Goal: Task Accomplishment & Management: Manage account settings

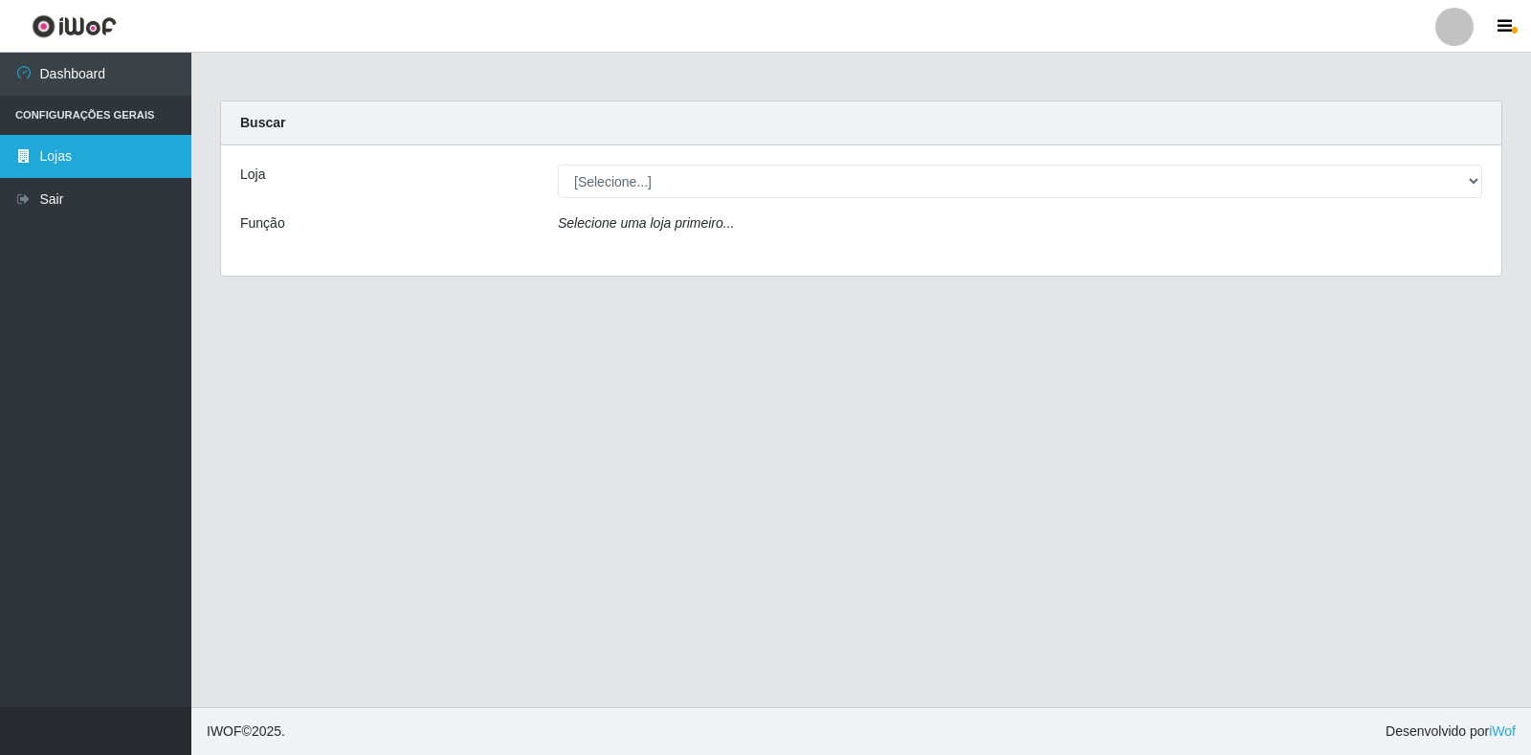
click at [94, 163] on link "Lojas" at bounding box center [95, 156] width 191 height 43
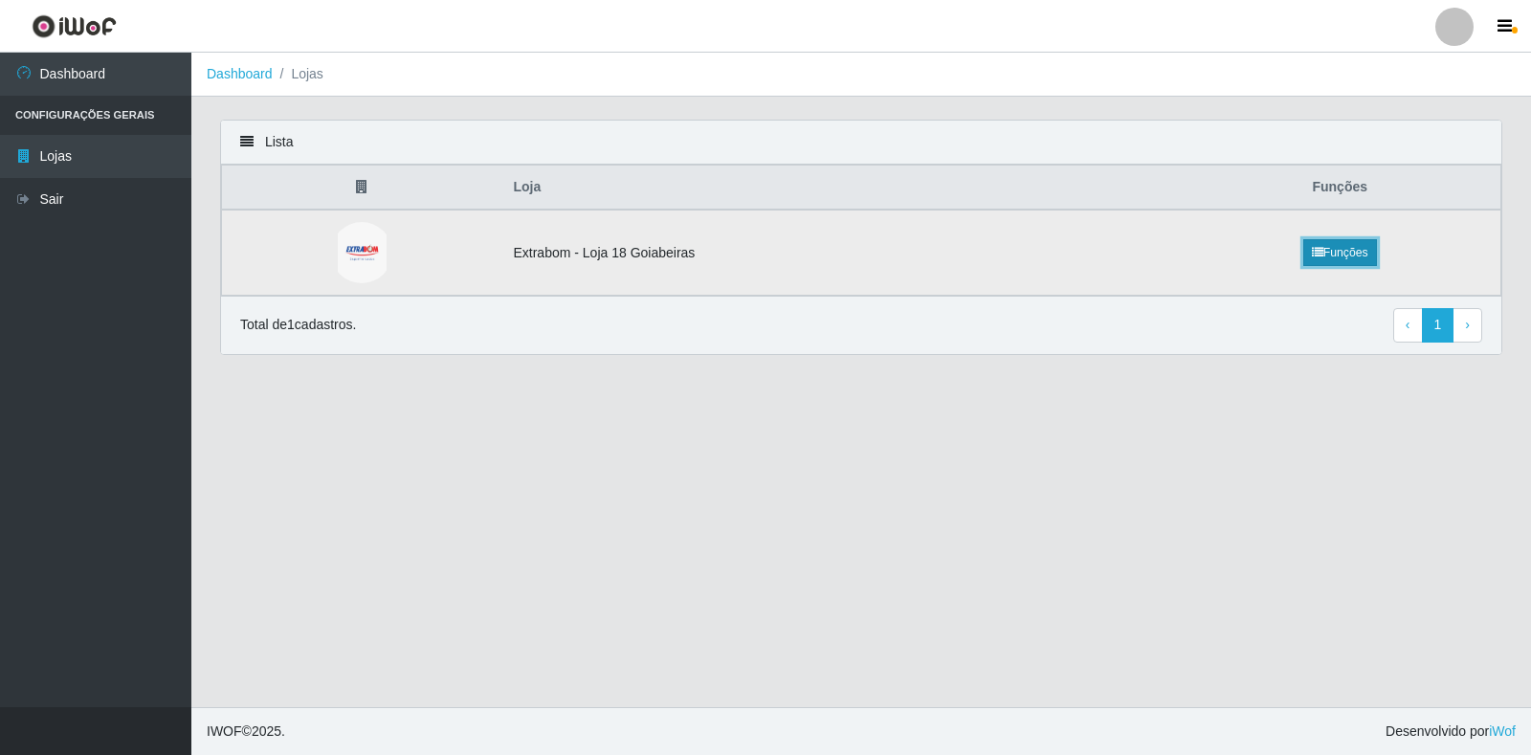
click at [1330, 257] on link "Funções" at bounding box center [1340, 252] width 74 height 27
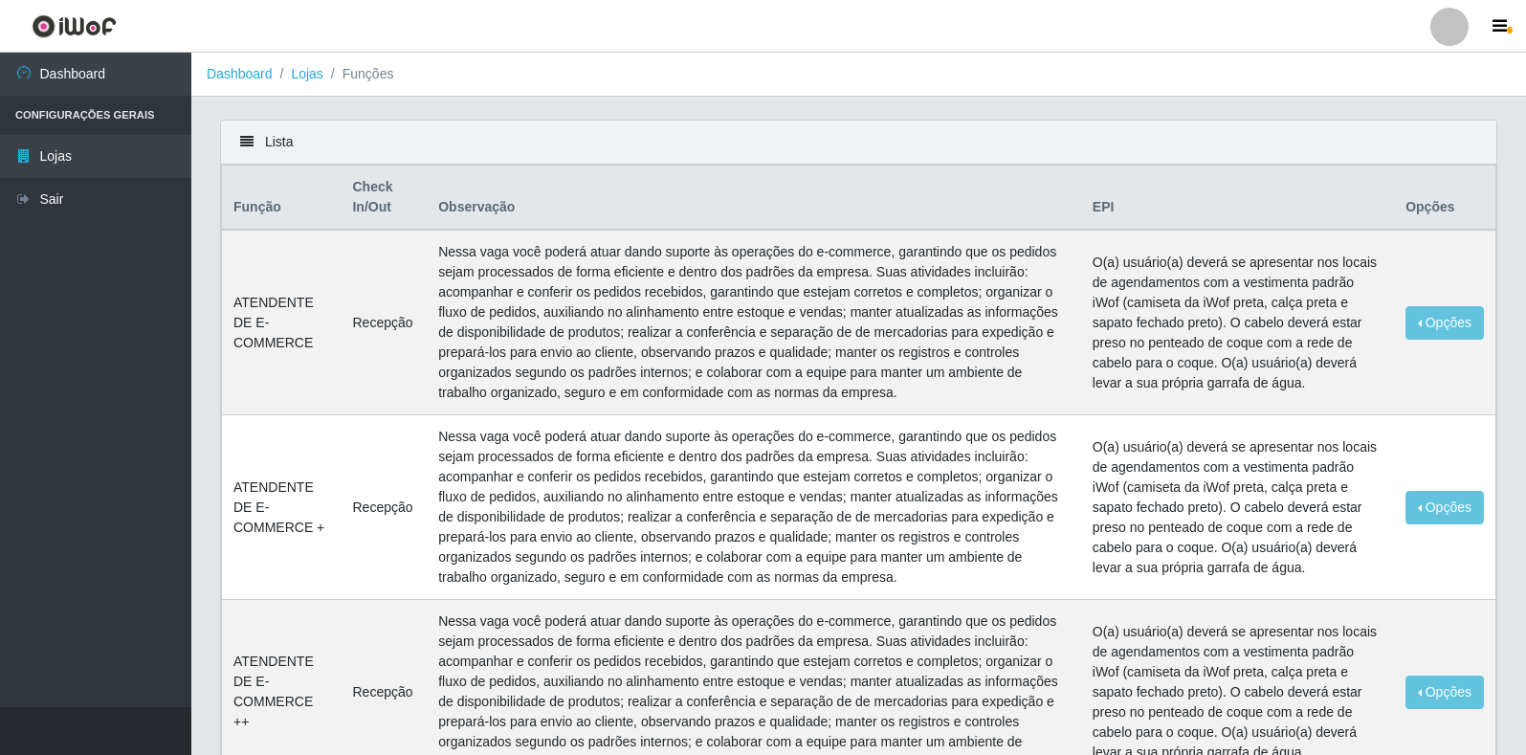
click at [1422, 208] on th "Opções" at bounding box center [1444, 197] width 101 height 65
click at [247, 144] on icon at bounding box center [246, 141] width 13 height 13
drag, startPoint x: 36, startPoint y: 122, endPoint x: 33, endPoint y: 141, distance: 18.4
click at [37, 122] on li "Configurações Gerais" at bounding box center [95, 115] width 191 height 39
click at [32, 147] on link "Lojas" at bounding box center [95, 156] width 191 height 43
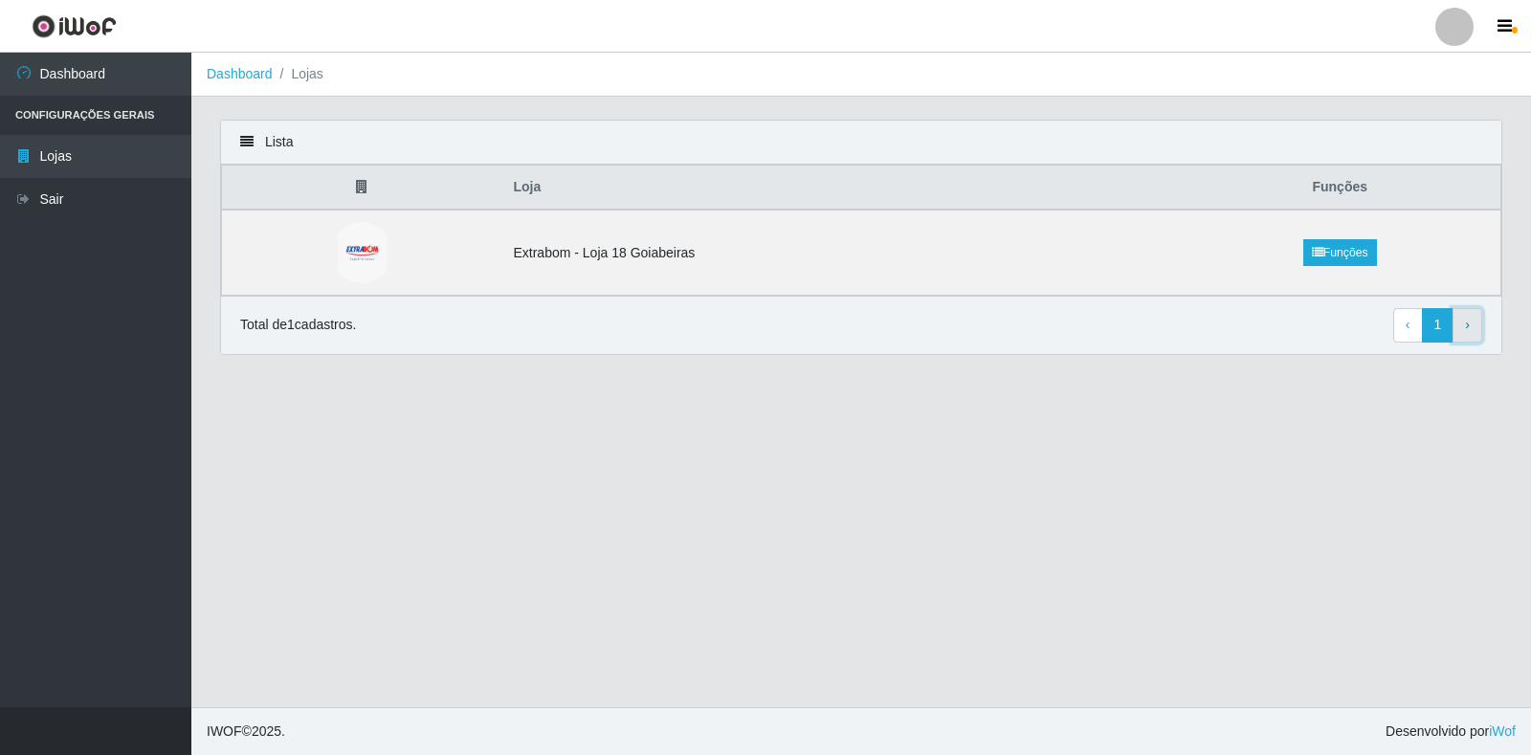
click at [1462, 323] on link "› Next" at bounding box center [1467, 325] width 30 height 34
click at [65, 77] on link "Dashboard" at bounding box center [95, 74] width 191 height 43
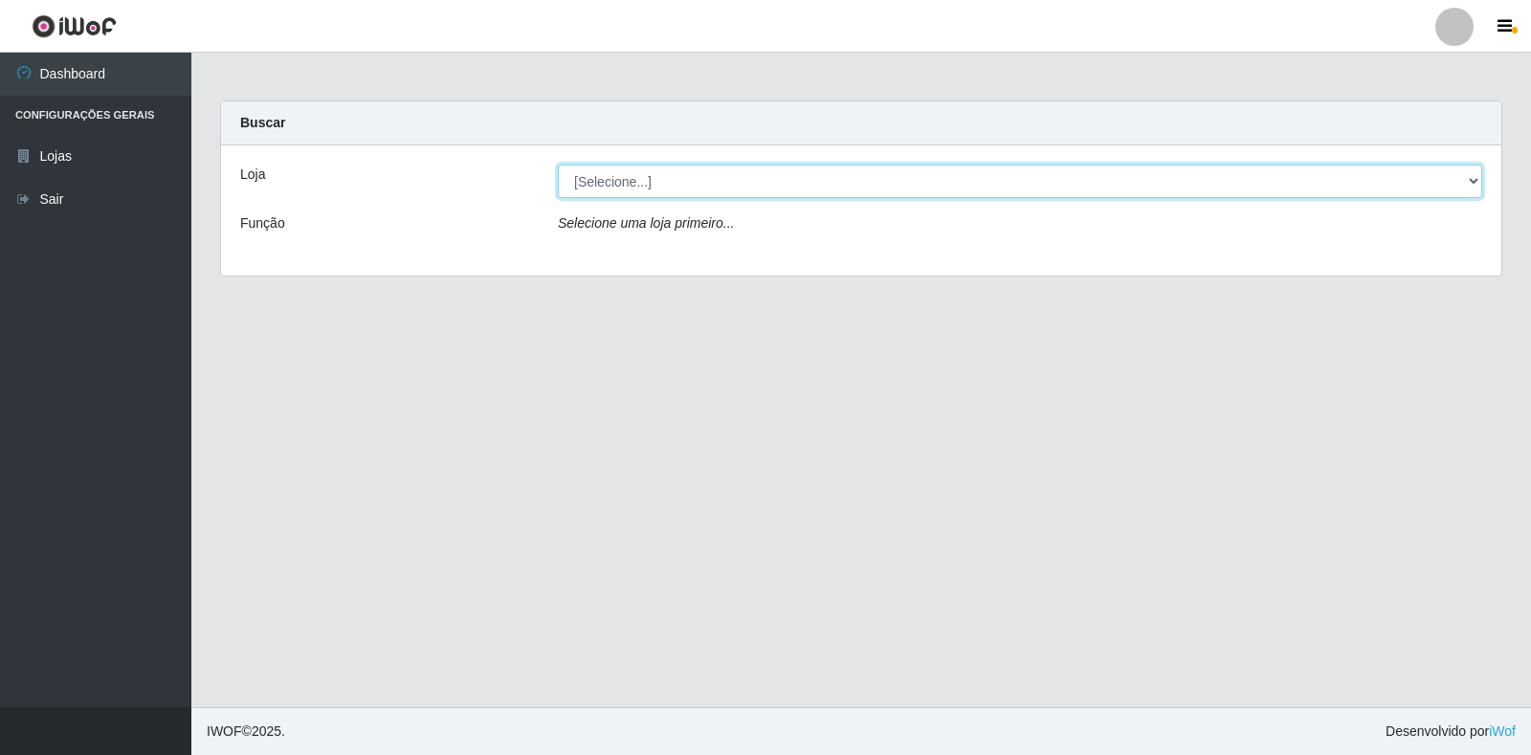
click at [1472, 185] on select "[Selecione...] Extrabom - Loja 18 Goiabeiras" at bounding box center [1020, 181] width 924 height 33
select select "501"
click at [558, 165] on select "[Selecione...] Extrabom - Loja 18 Goiabeiras" at bounding box center [1020, 181] width 924 height 33
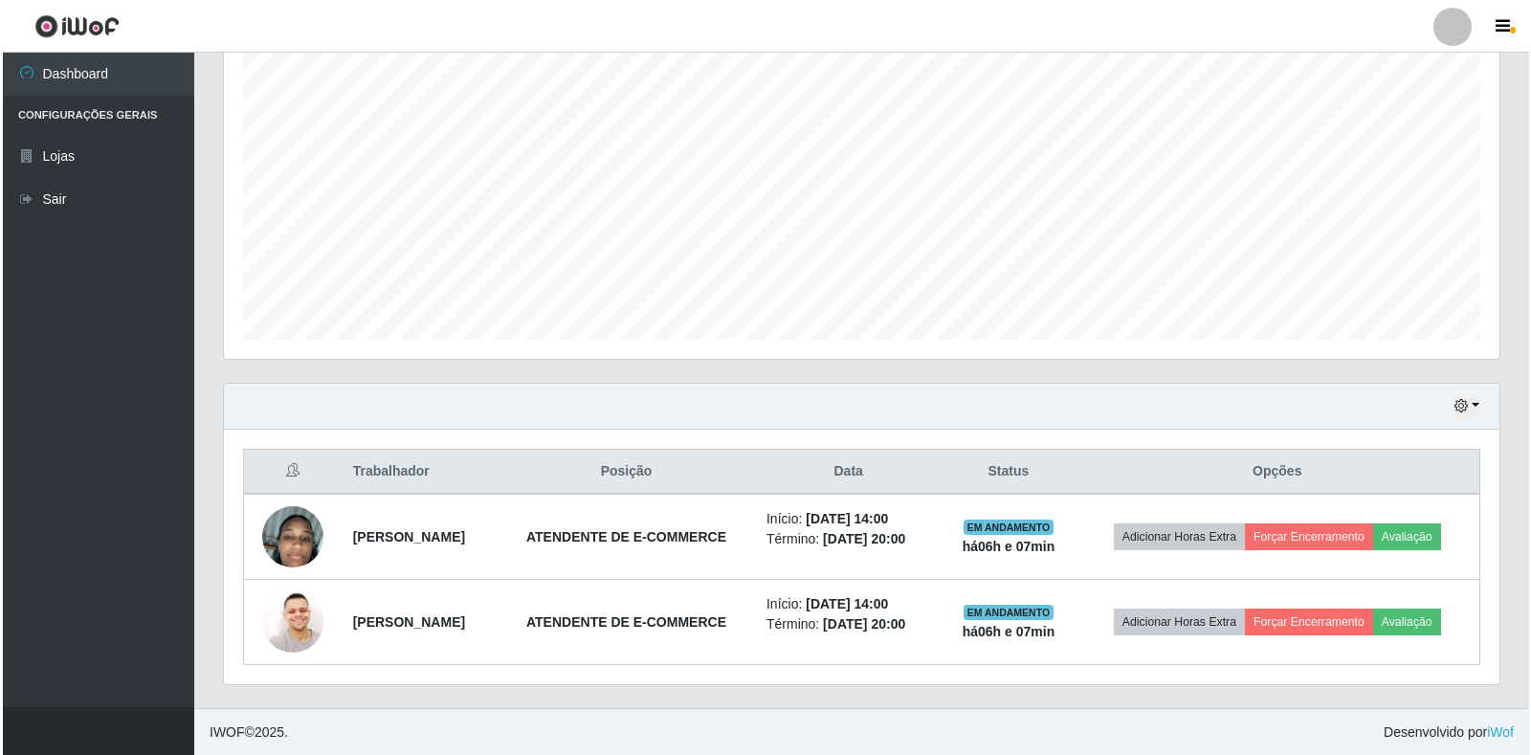
scroll to position [345, 0]
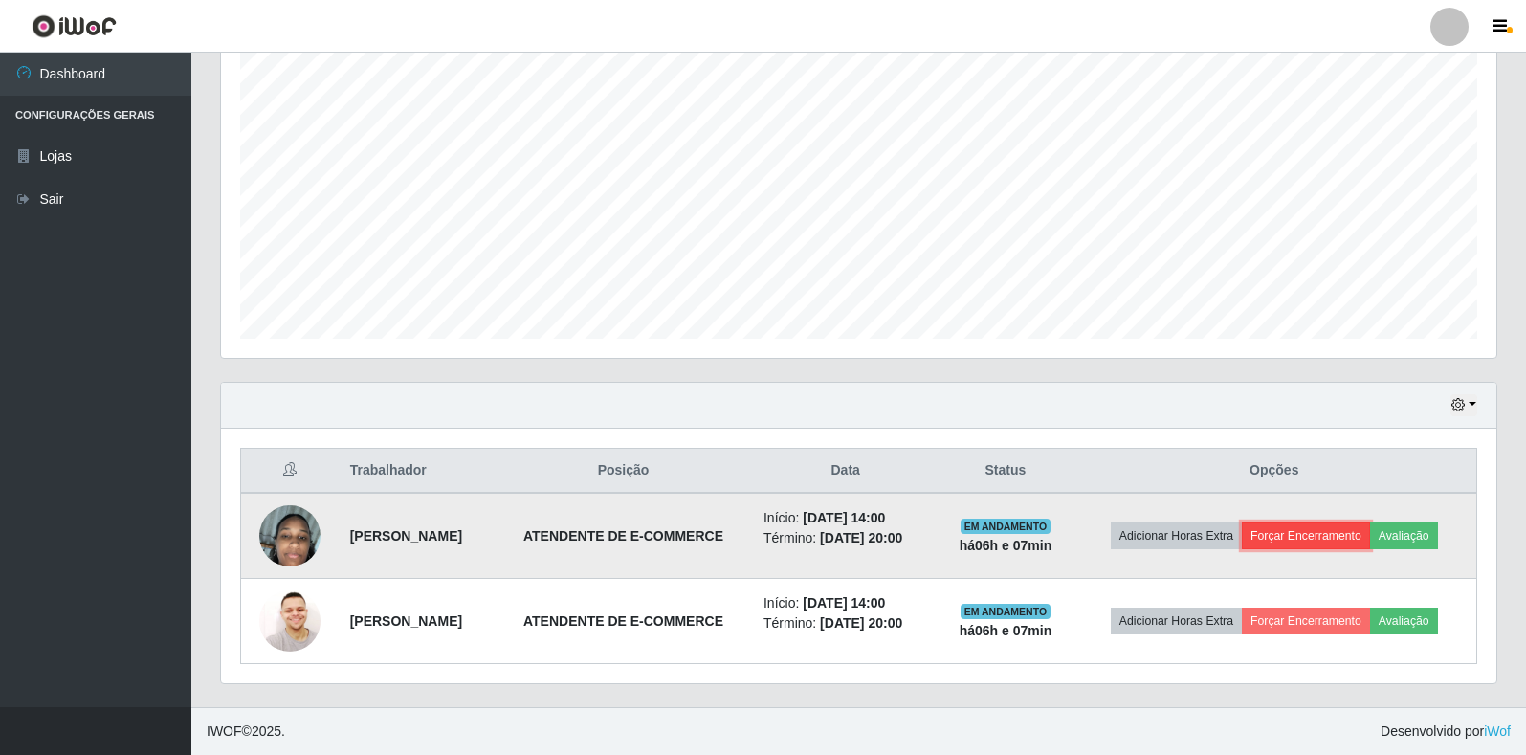
click at [1353, 537] on button "Forçar Encerramento" at bounding box center [1306, 535] width 128 height 27
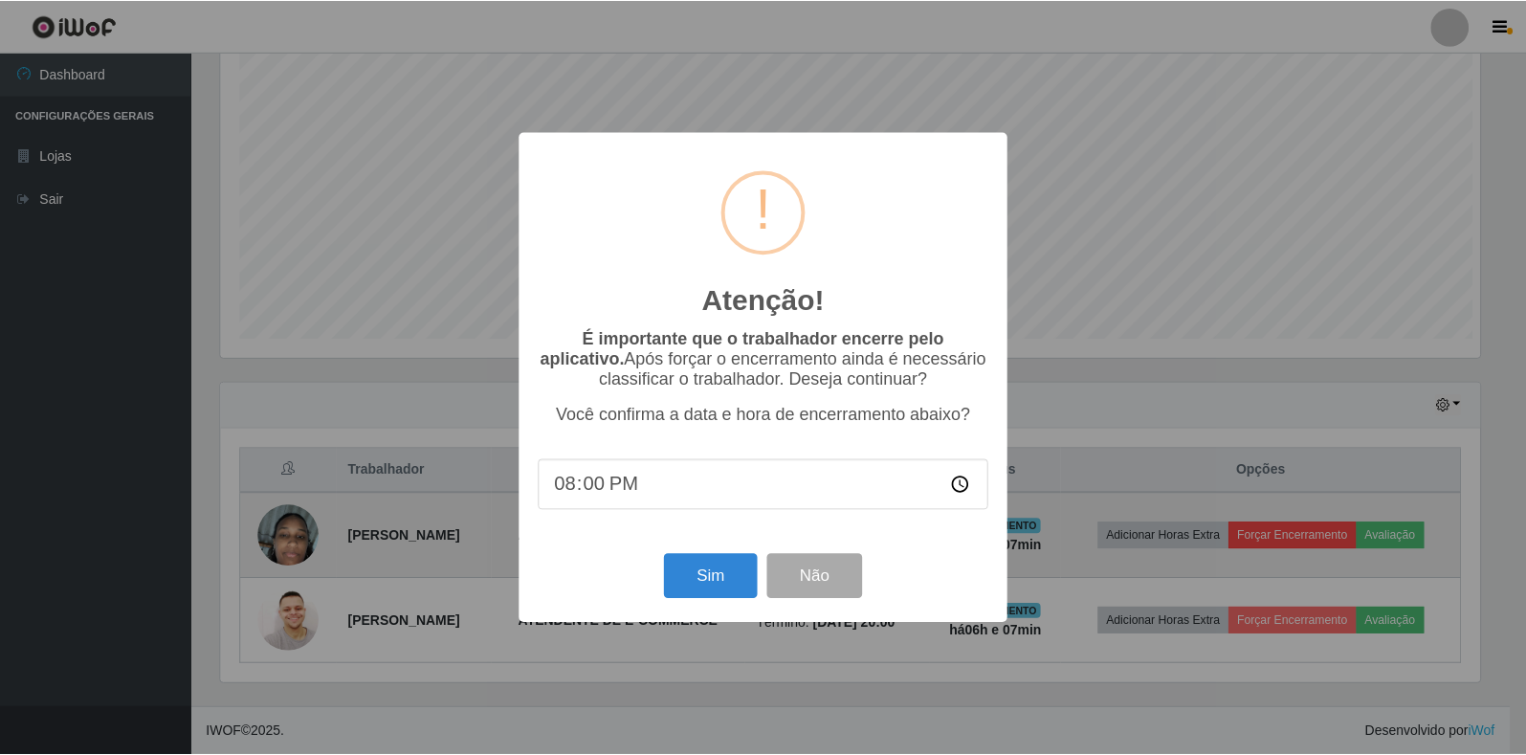
scroll to position [397, 1264]
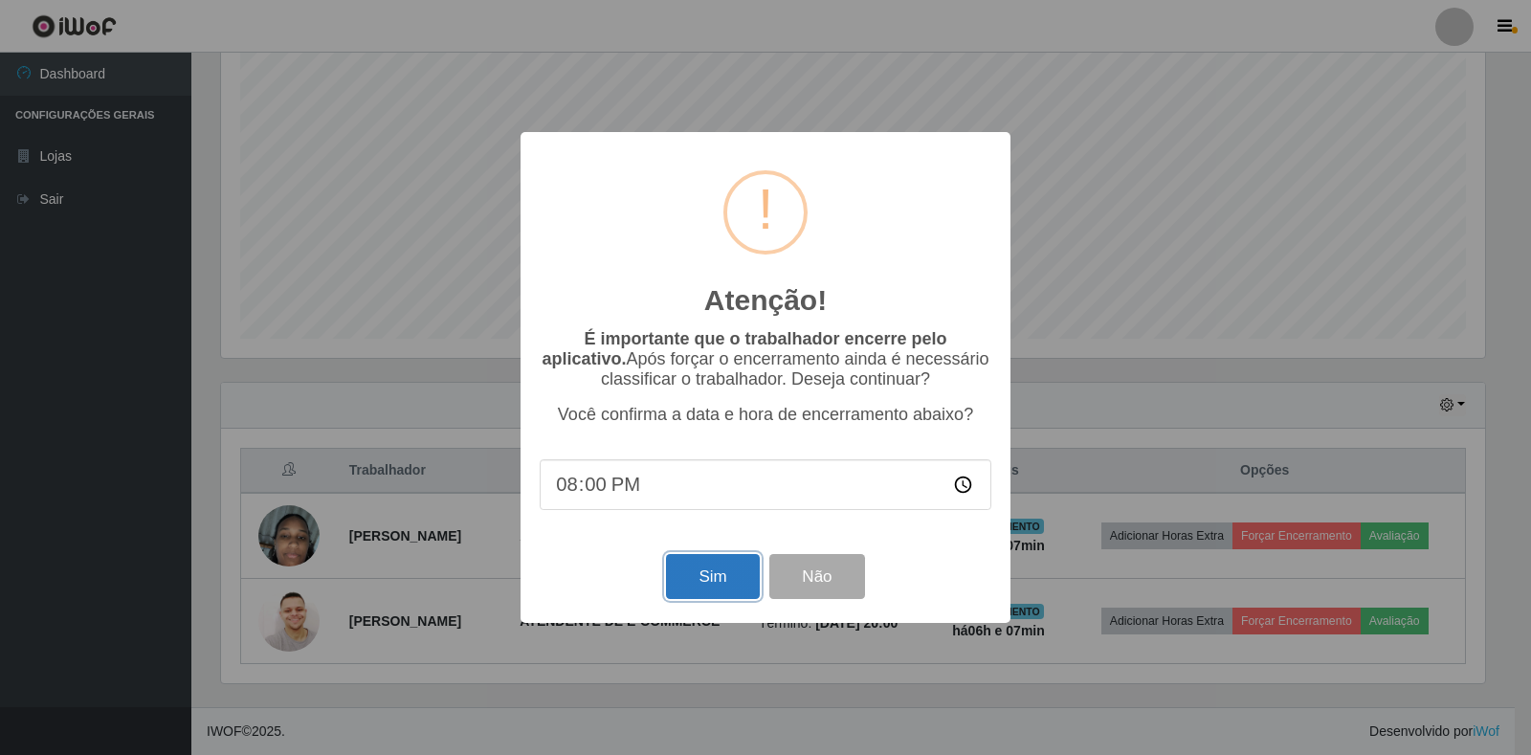
click at [708, 582] on button "Sim" at bounding box center [712, 576] width 93 height 45
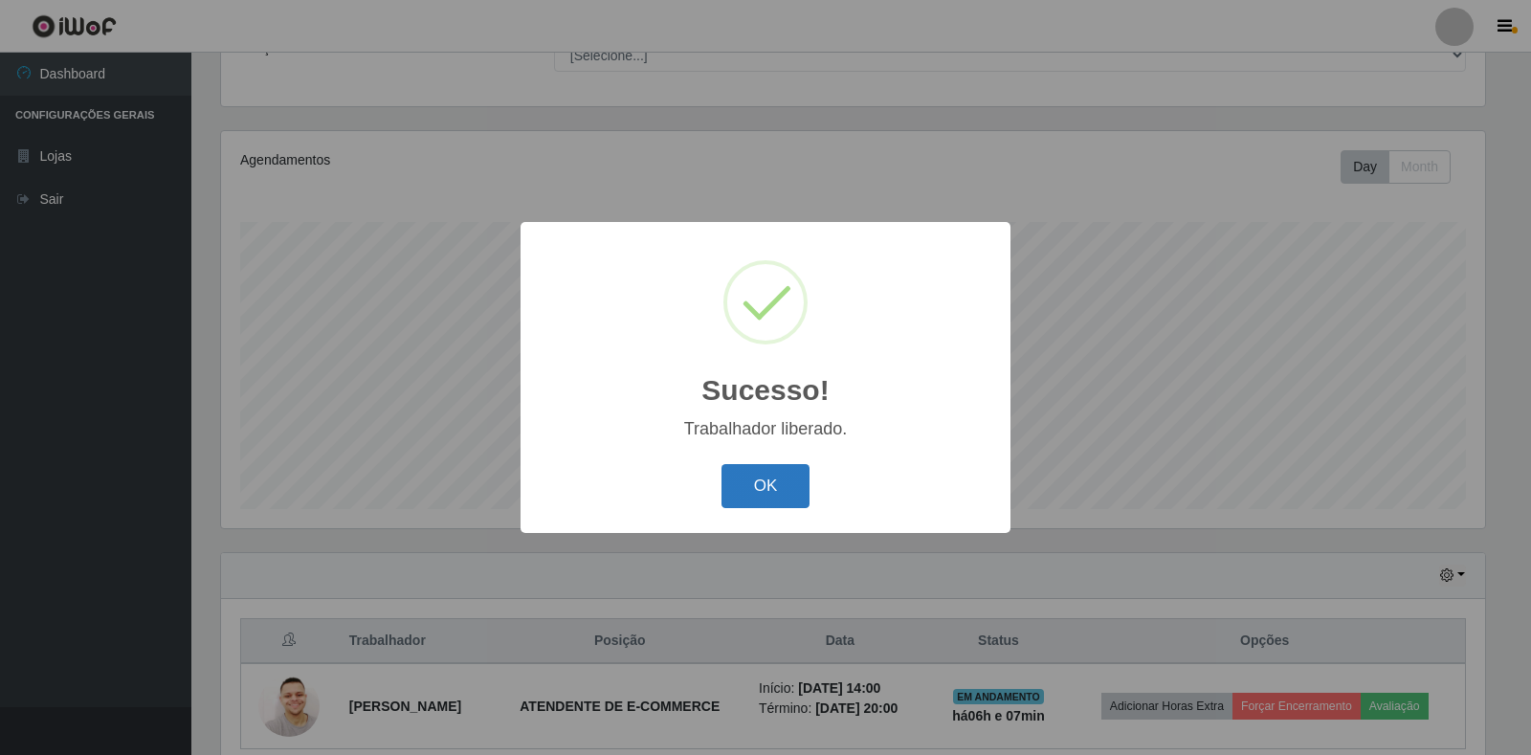
click at [786, 485] on button "OK" at bounding box center [765, 486] width 89 height 45
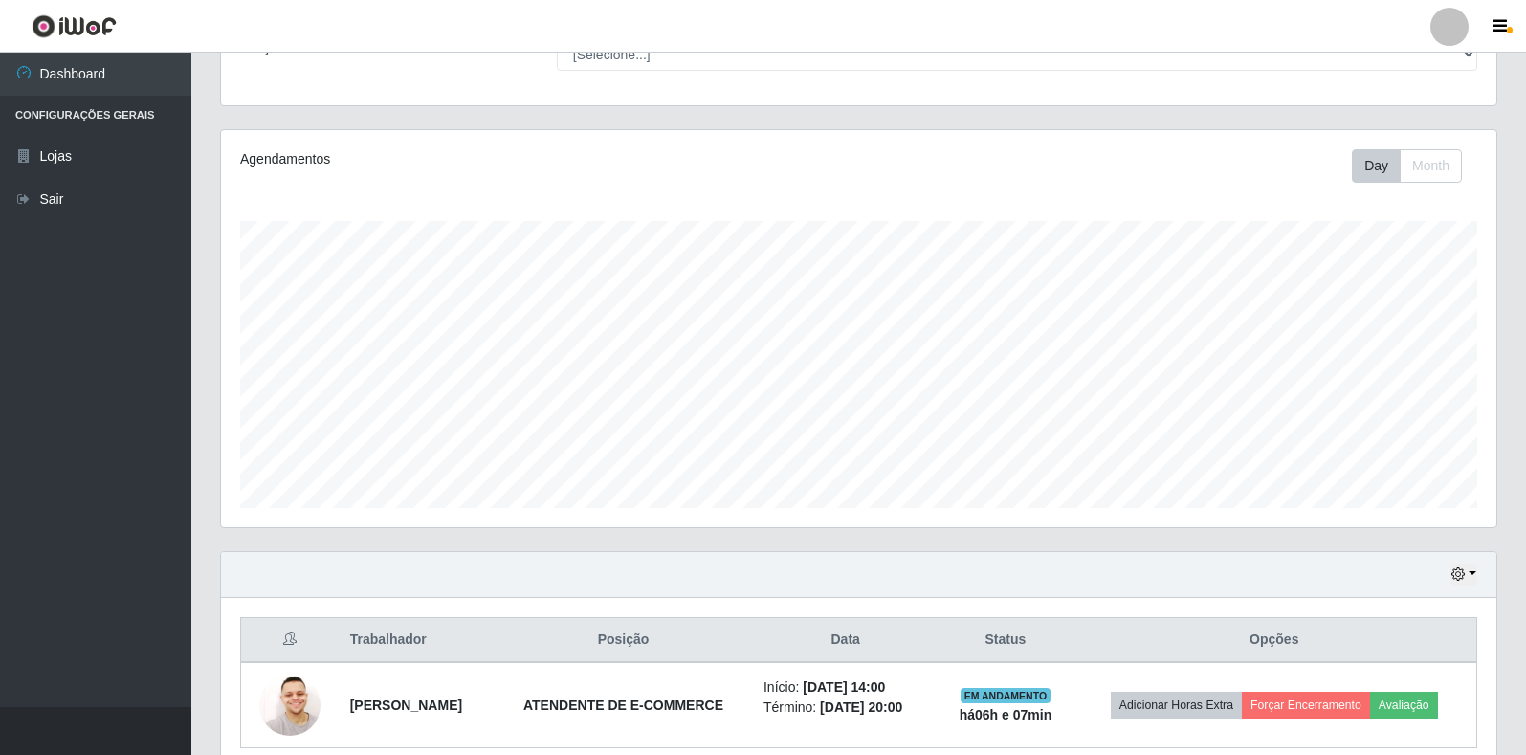
scroll to position [260, 0]
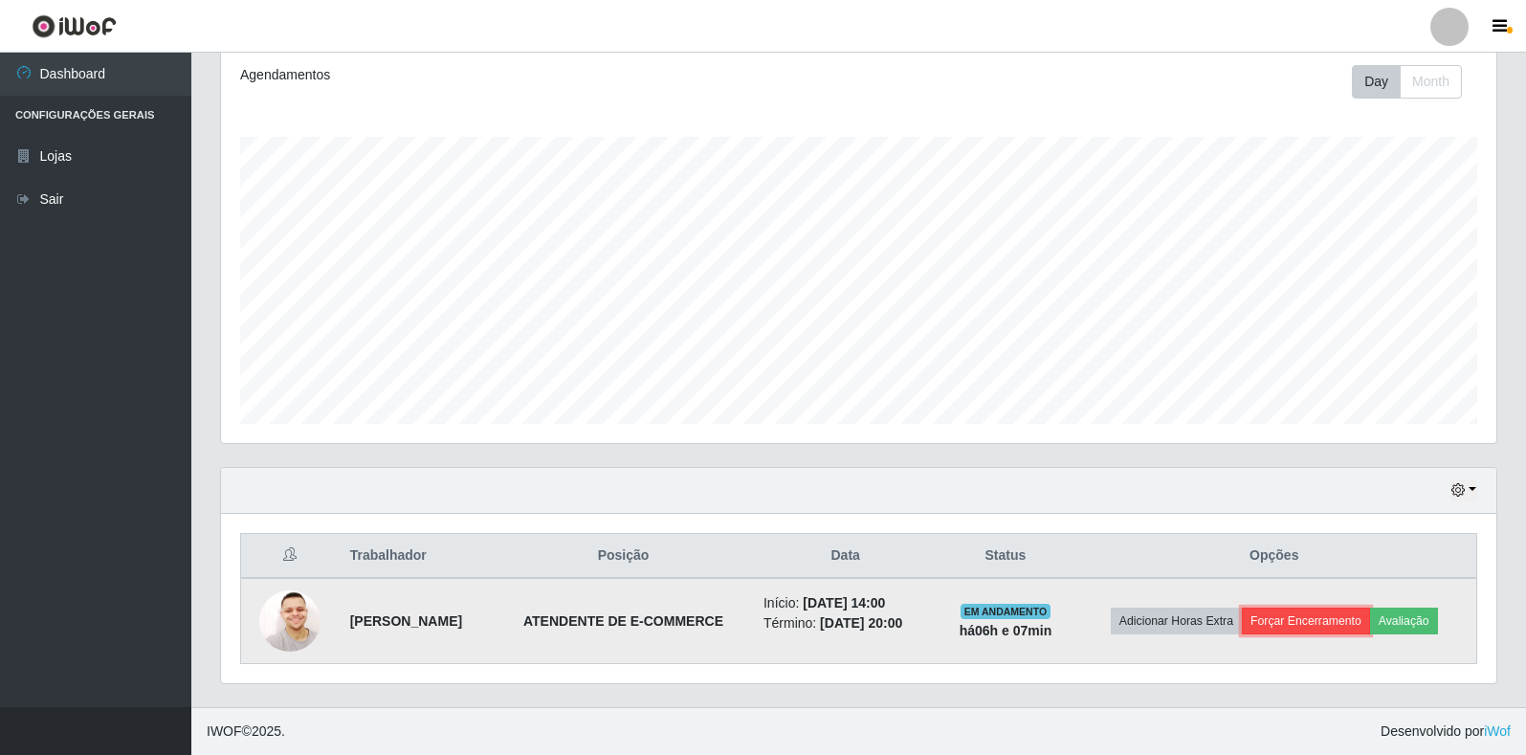
click at [1312, 618] on button "Forçar Encerramento" at bounding box center [1306, 620] width 128 height 27
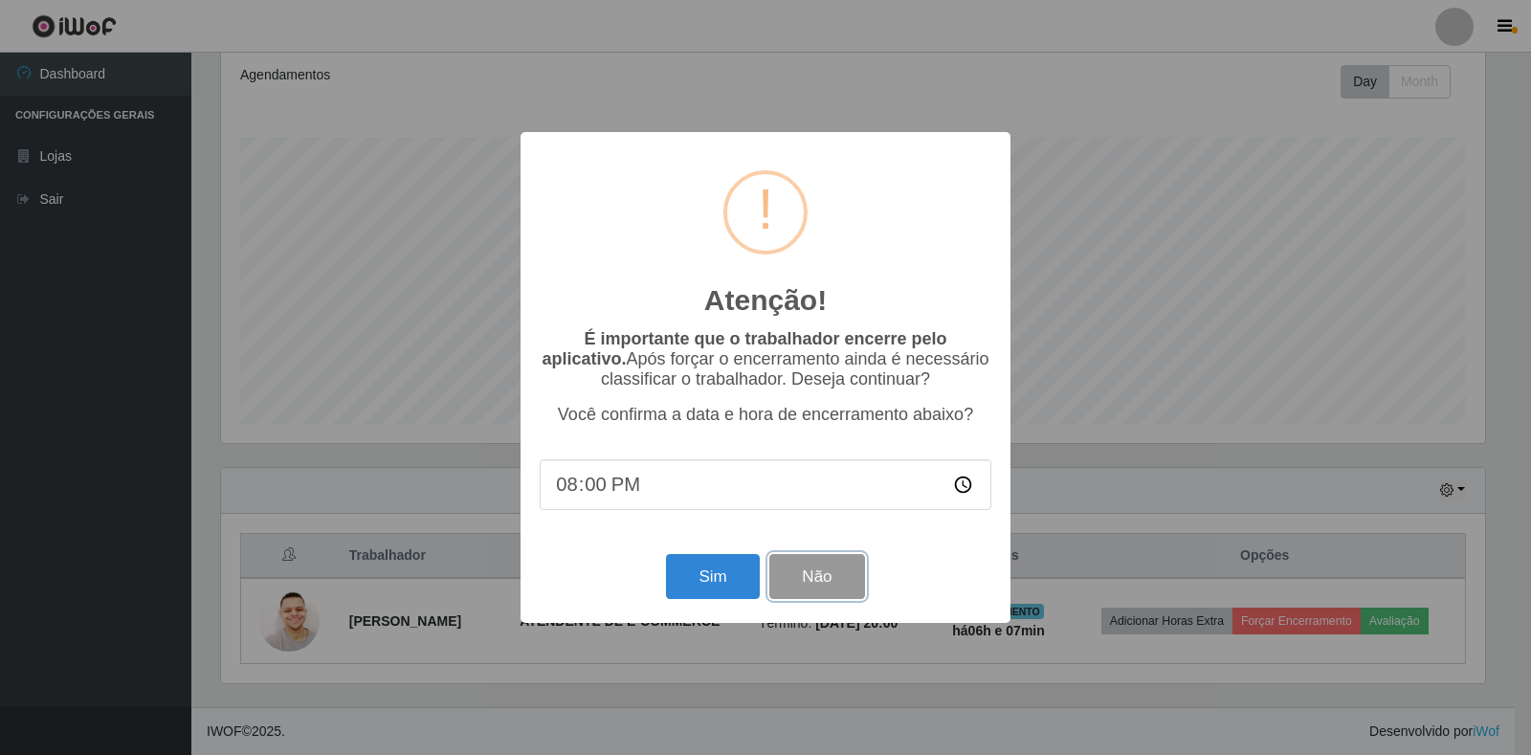
click at [829, 573] on button "Não" at bounding box center [816, 576] width 95 height 45
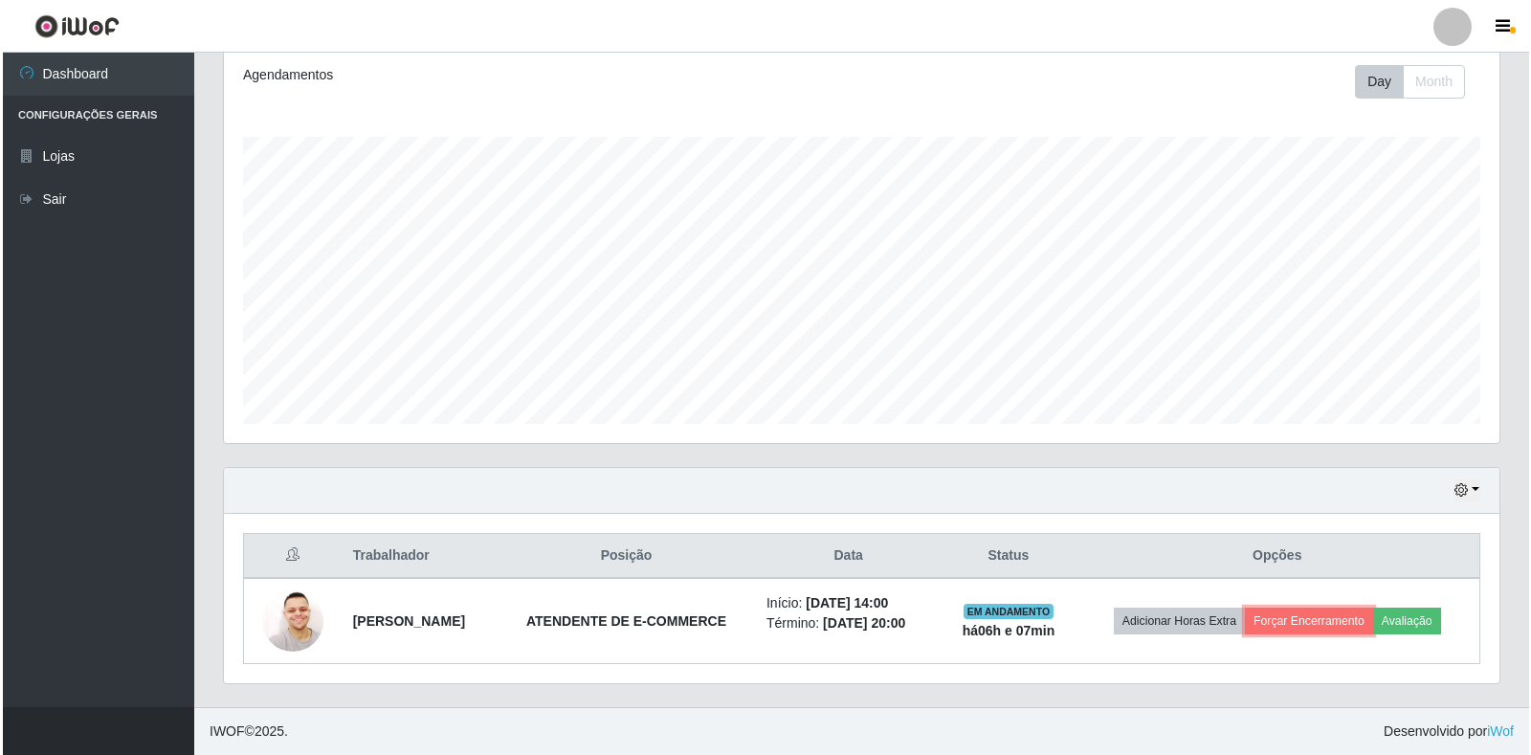
scroll to position [397, 1275]
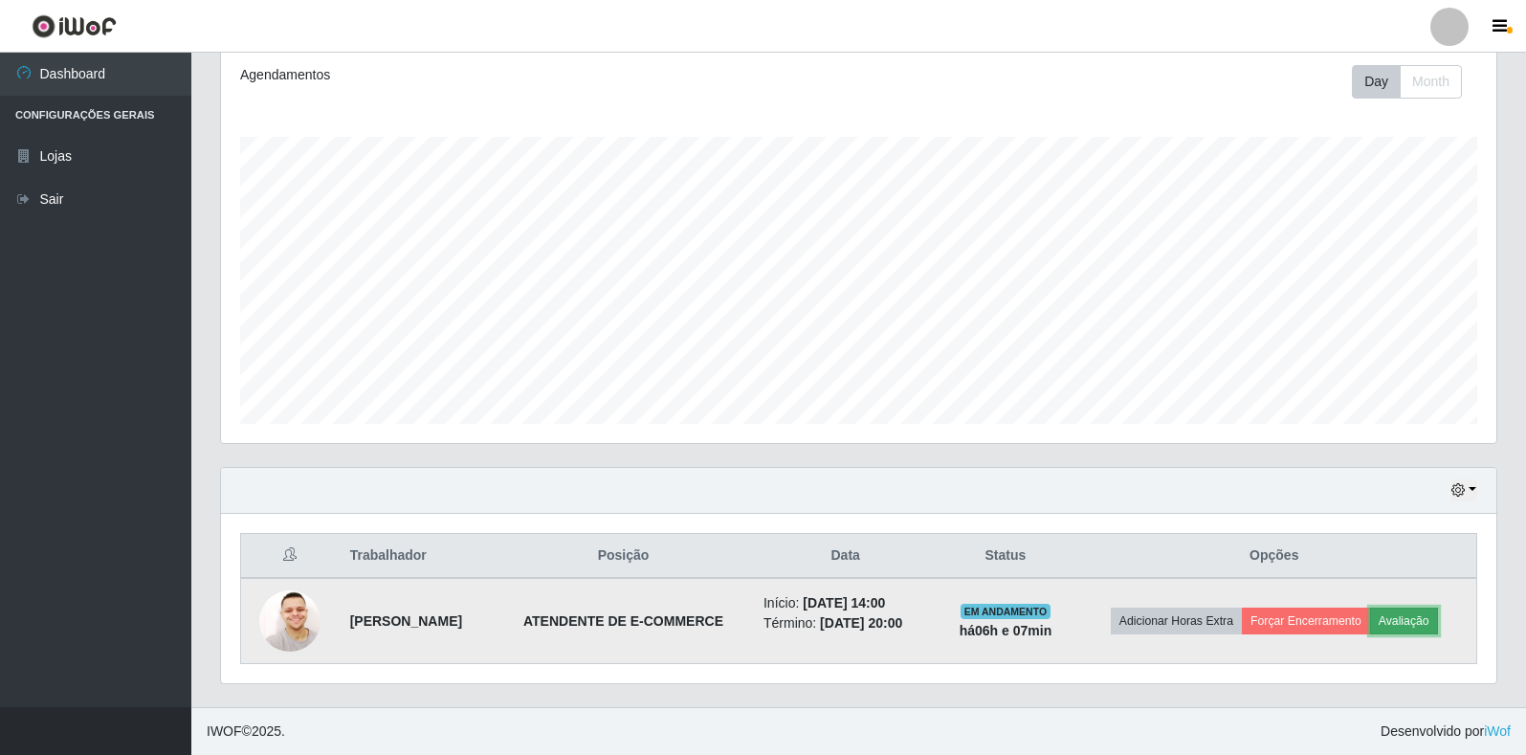
click at [1434, 624] on button "Avaliação" at bounding box center [1404, 620] width 68 height 27
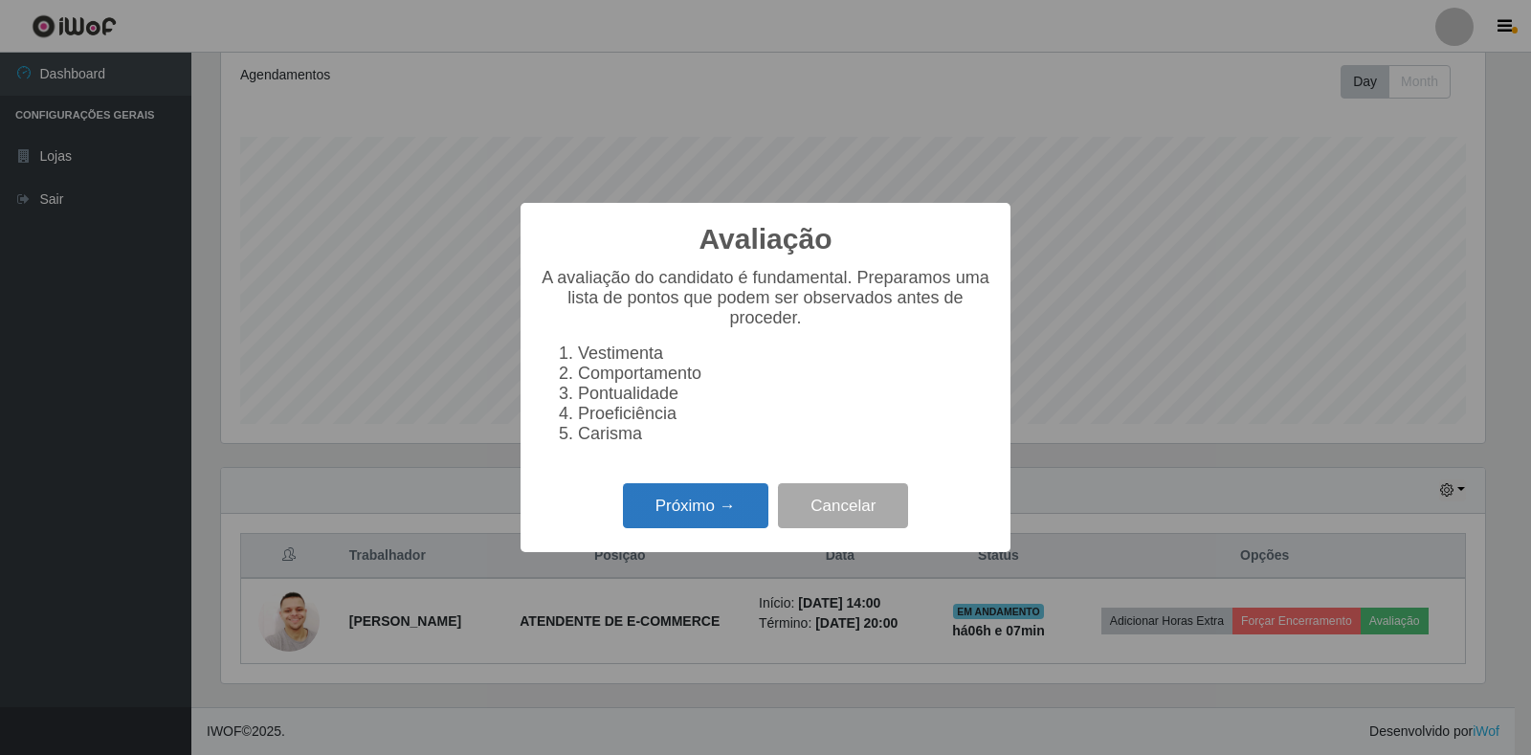
click at [700, 509] on button "Próximo →" at bounding box center [695, 505] width 145 height 45
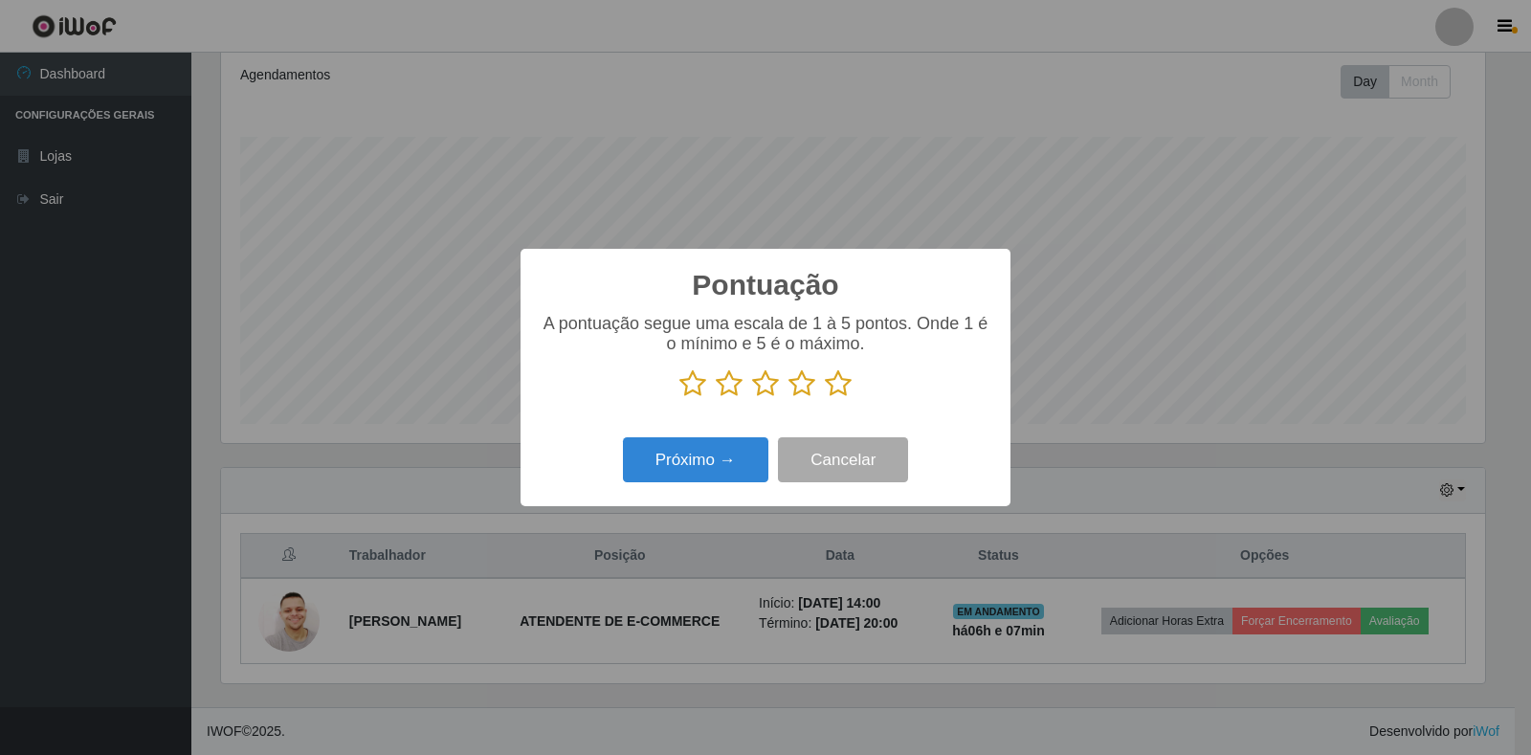
scroll to position [956216, 955350]
click at [838, 383] on icon at bounding box center [838, 383] width 27 height 29
click at [825, 398] on input "radio" at bounding box center [825, 398] width 0 height 0
click at [737, 452] on button "Próximo →" at bounding box center [695, 459] width 145 height 45
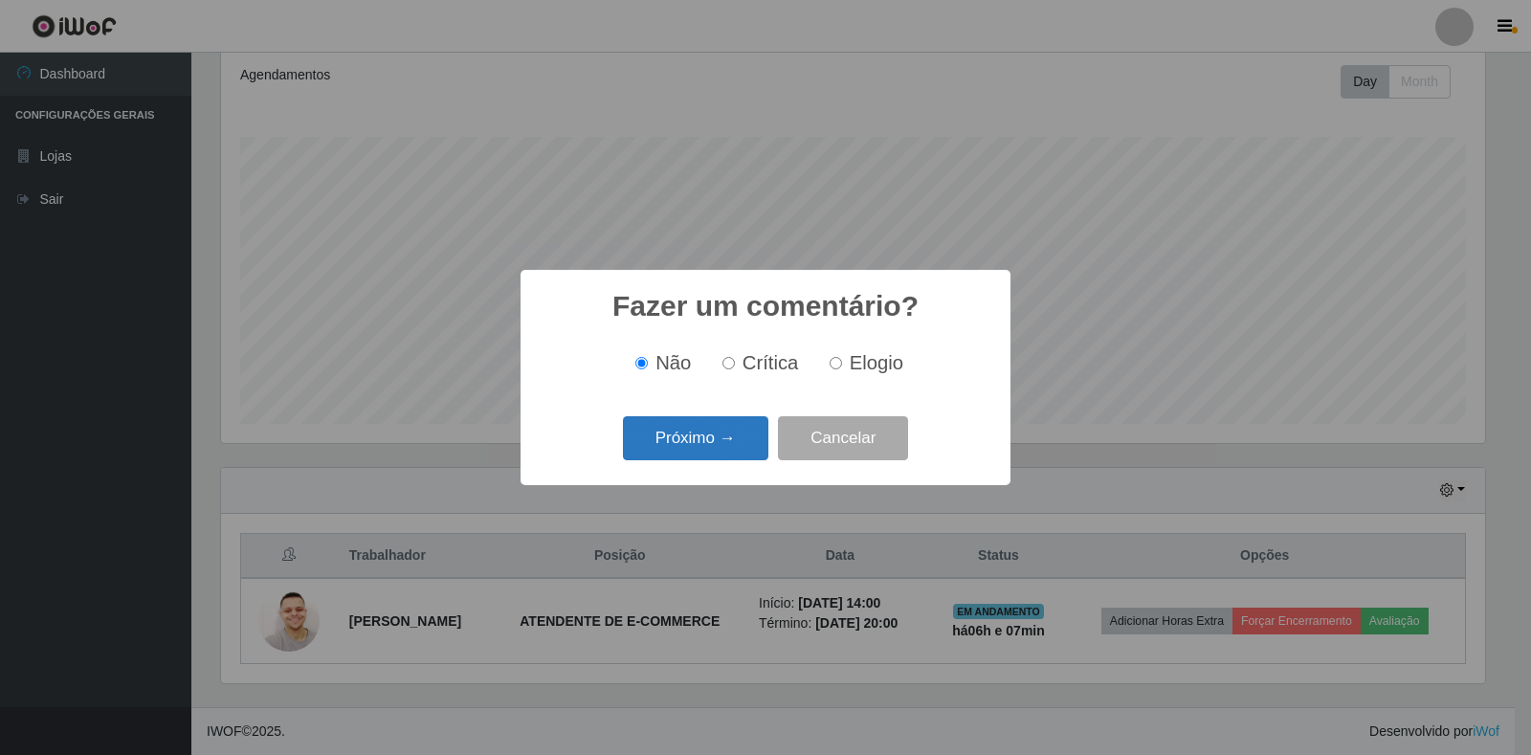
click at [736, 440] on button "Próximo →" at bounding box center [695, 438] width 145 height 45
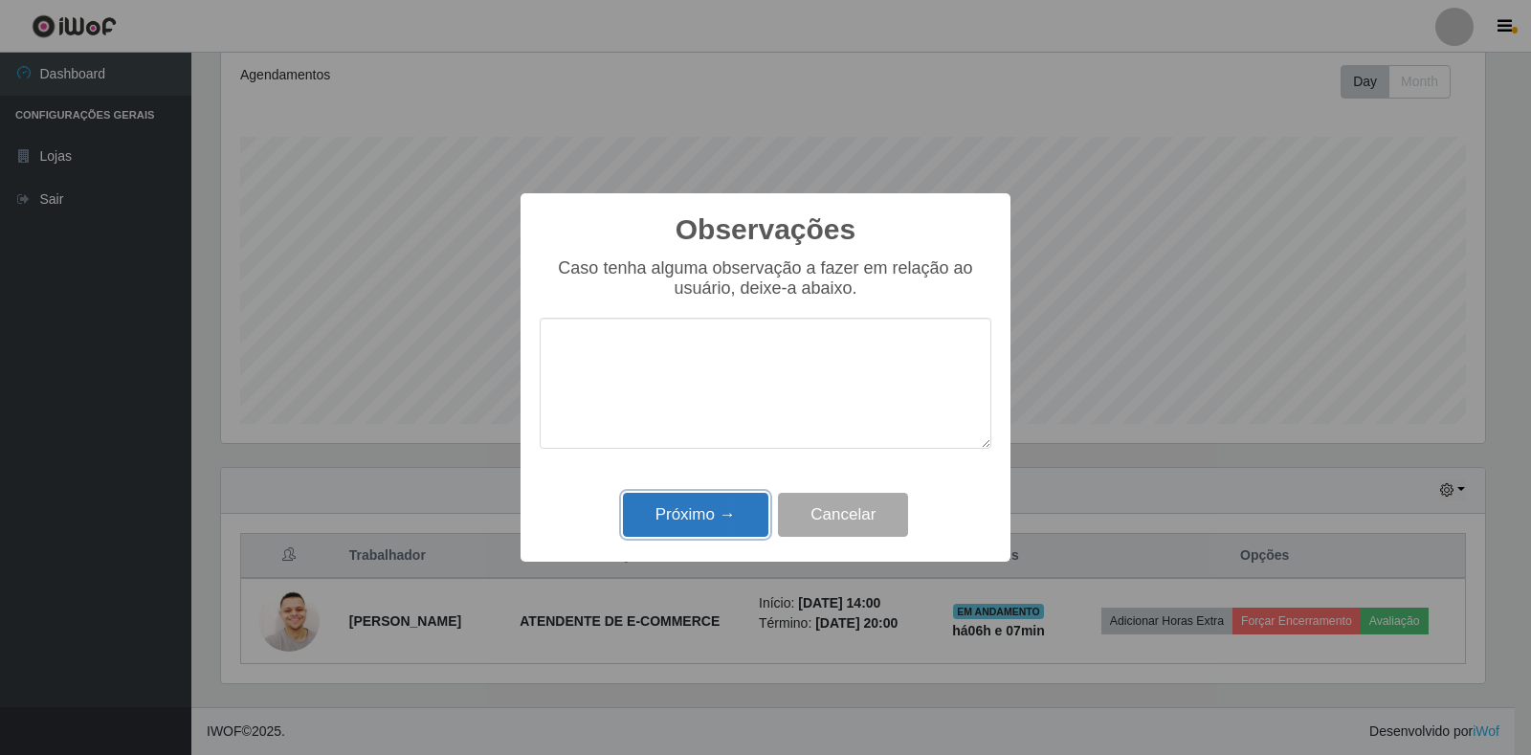
click at [720, 515] on button "Próximo →" at bounding box center [695, 515] width 145 height 45
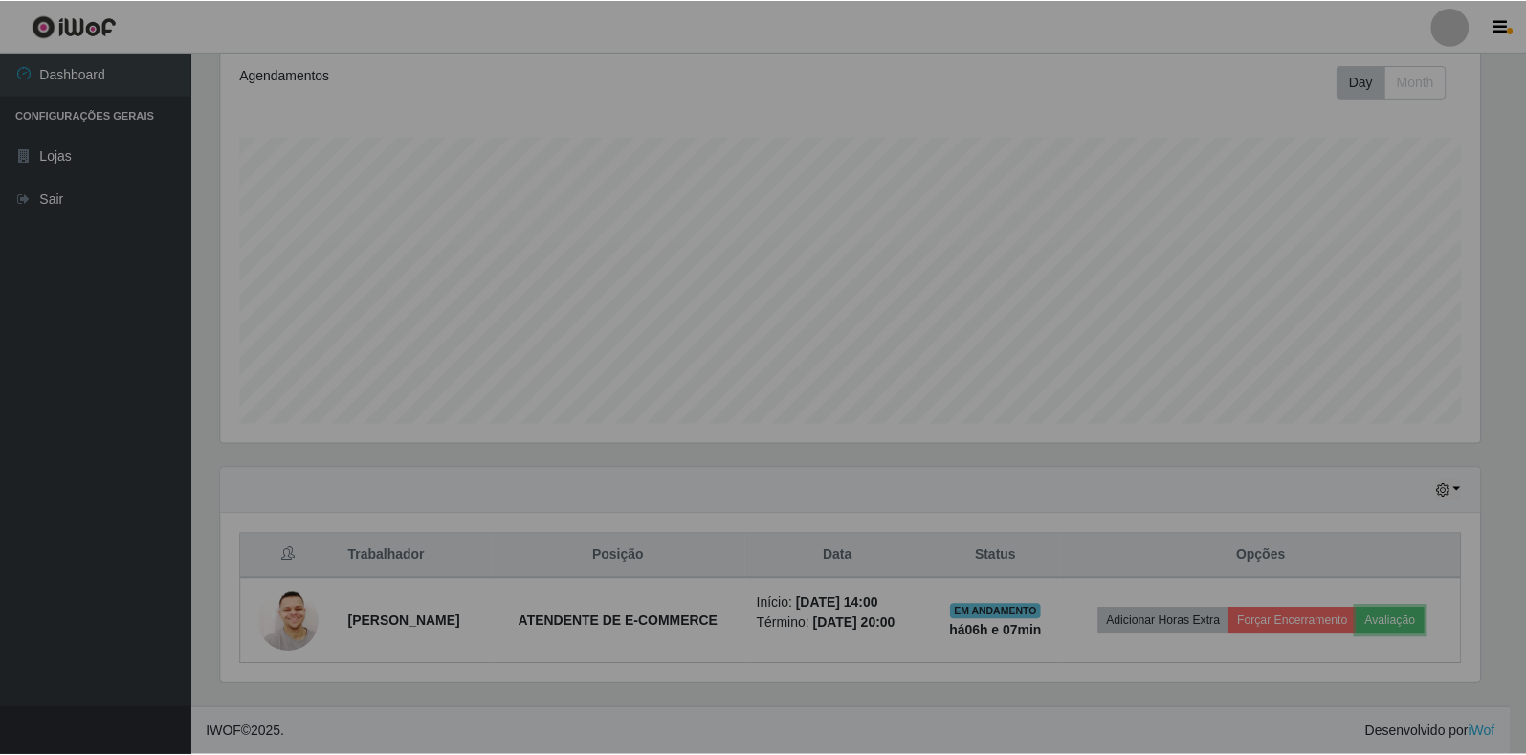
scroll to position [397, 1275]
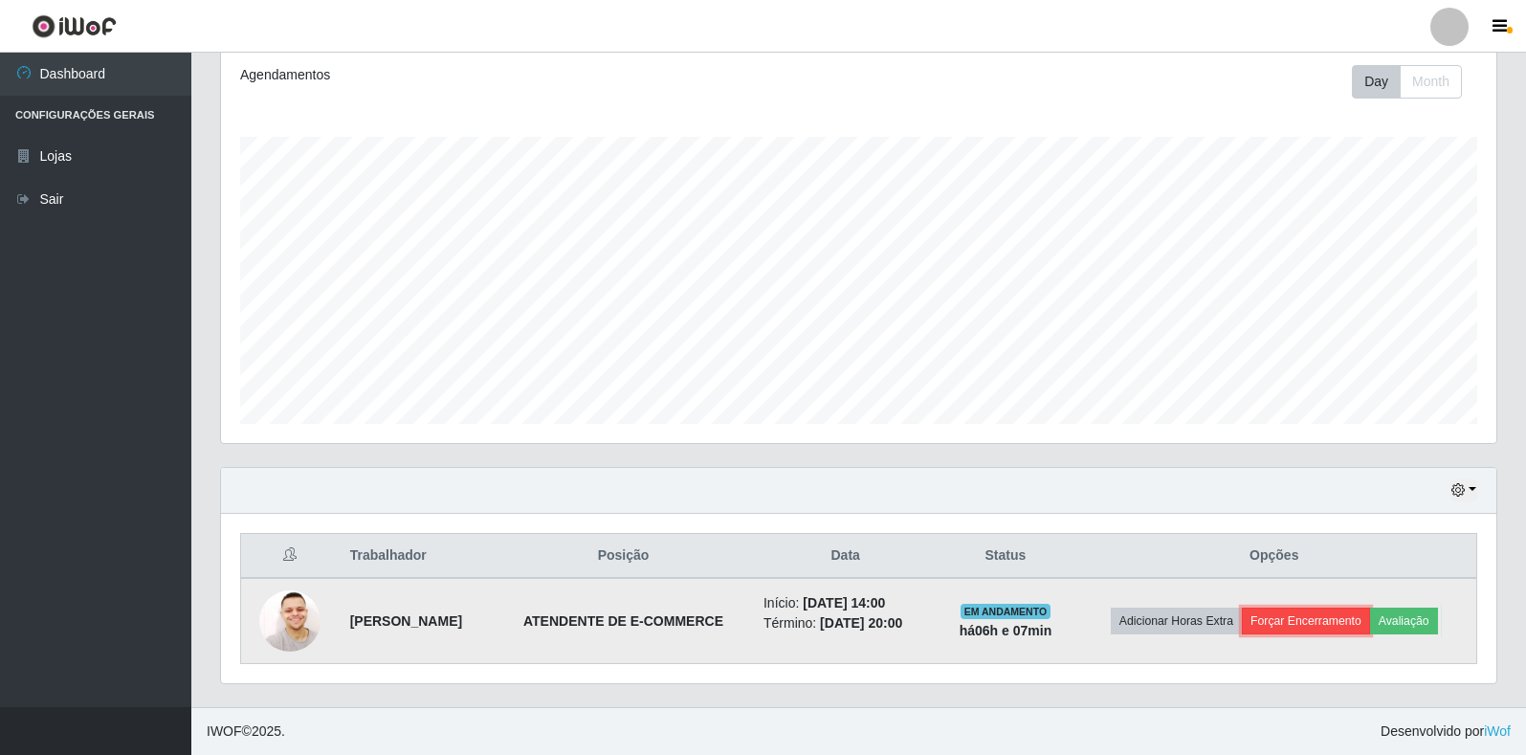
click at [1288, 619] on button "Forçar Encerramento" at bounding box center [1306, 620] width 128 height 27
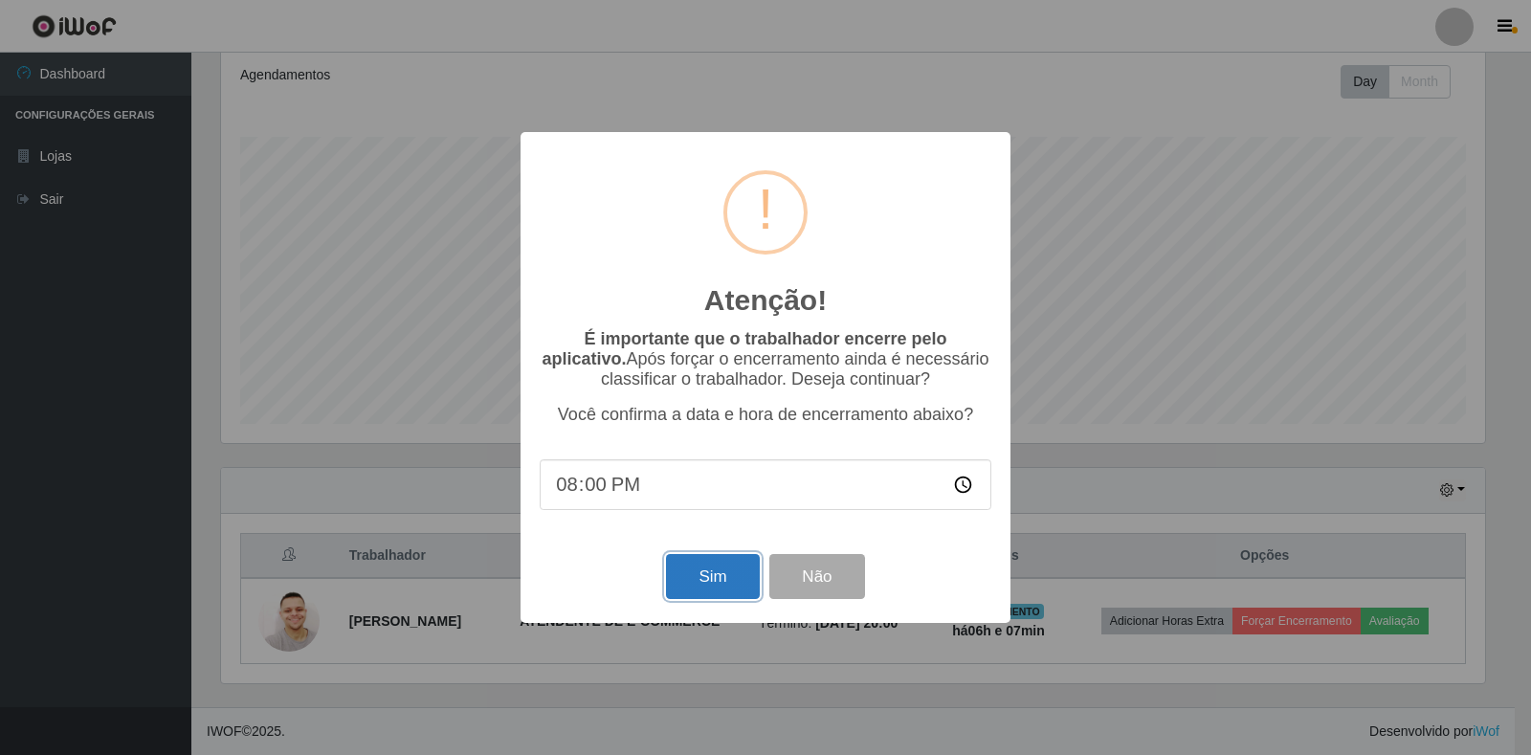
click at [708, 574] on button "Sim" at bounding box center [712, 576] width 93 height 45
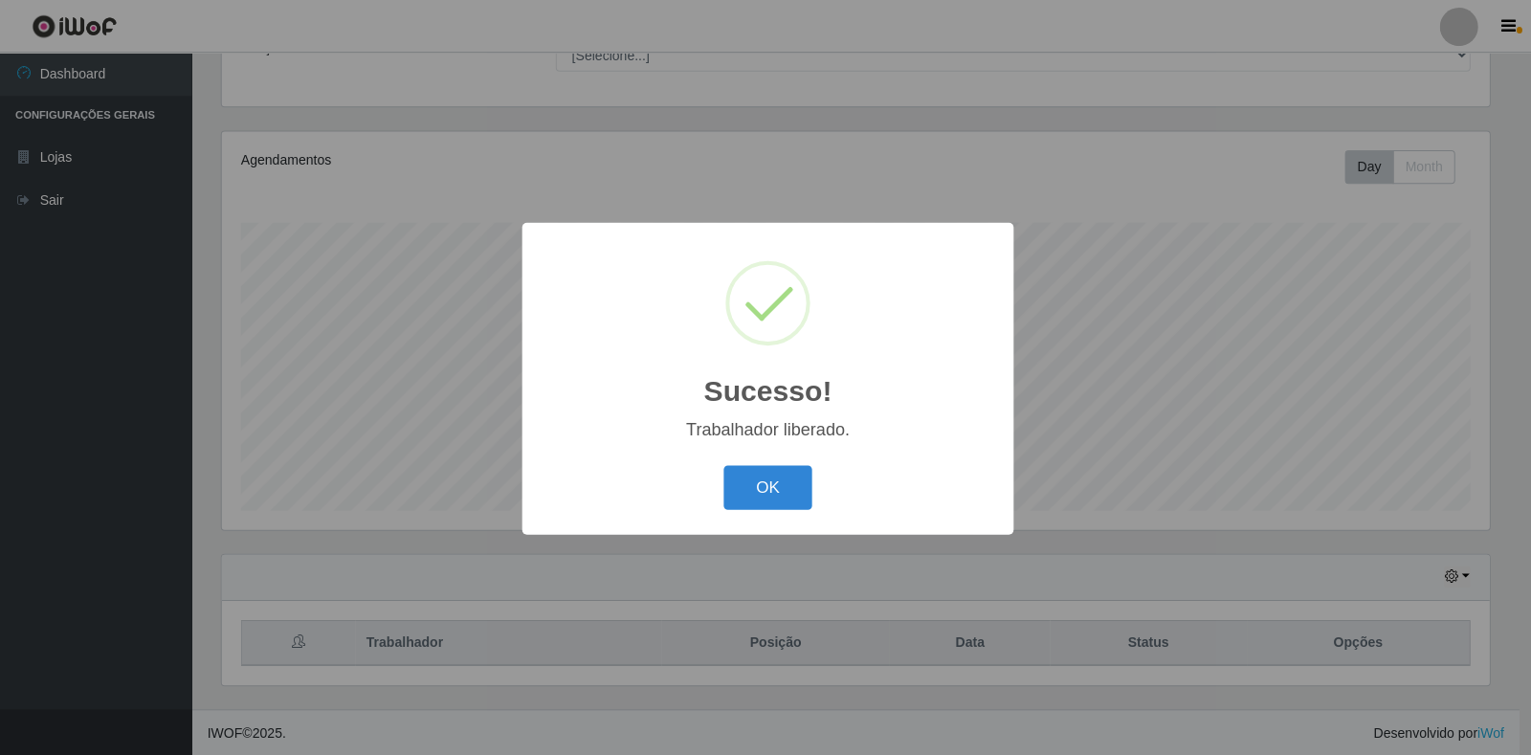
scroll to position [0, 0]
click at [739, 500] on button "OK" at bounding box center [765, 486] width 89 height 45
